Goal: Task Accomplishment & Management: Manage account settings

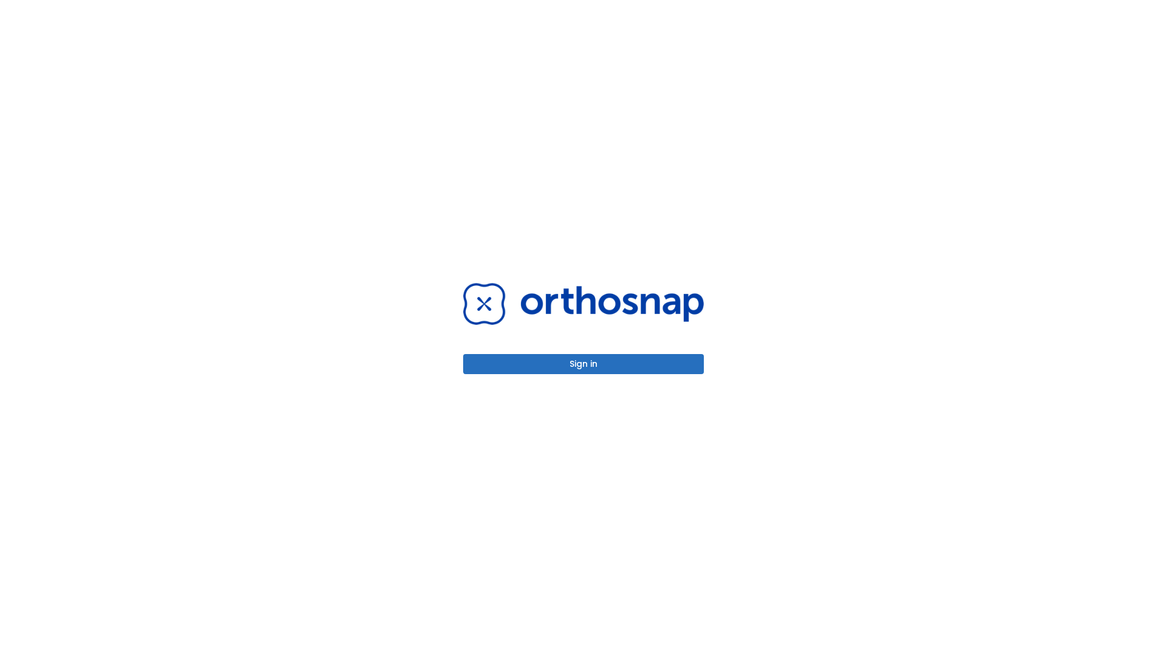
click at [584, 364] on button "Sign in" at bounding box center [583, 364] width 241 height 20
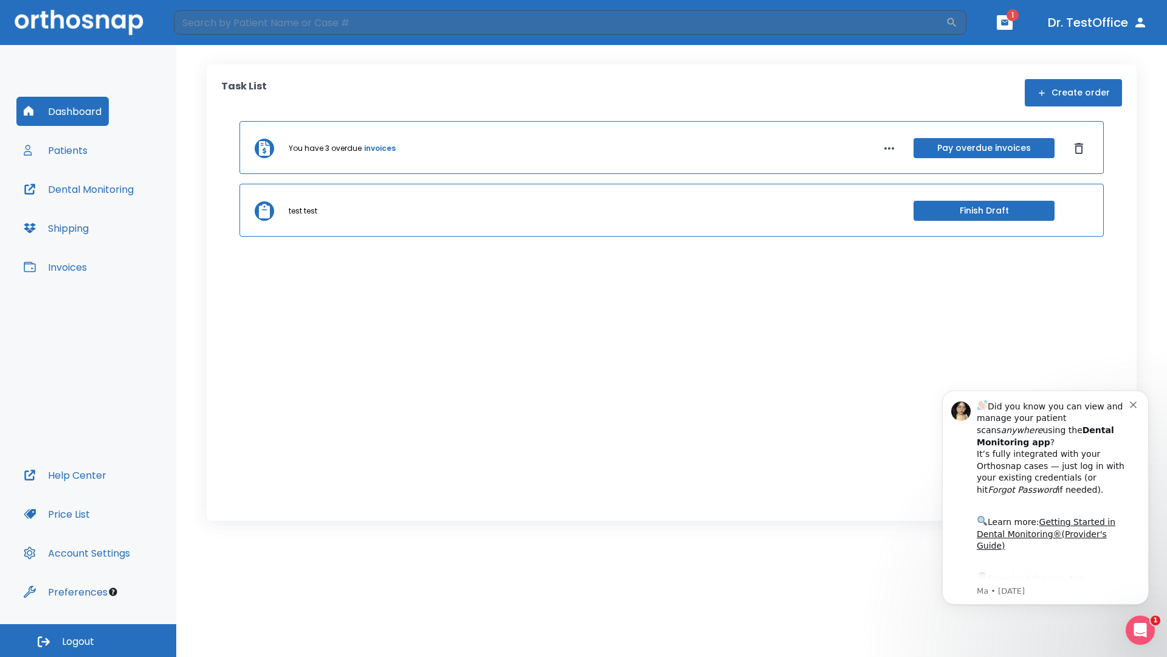
click at [88, 640] on span "Logout" at bounding box center [78, 641] width 32 height 13
